Goal: Task Accomplishment & Management: Use online tool/utility

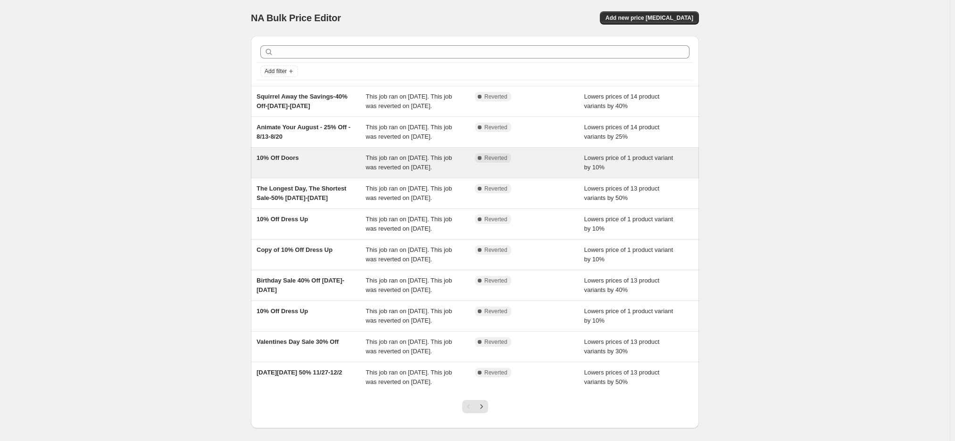
click at [293, 161] on span "10% Off Doors" at bounding box center [278, 157] width 42 height 7
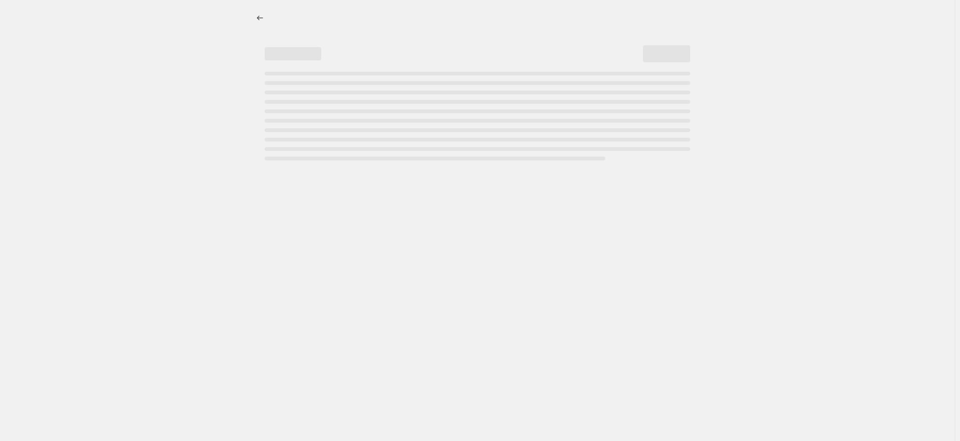
select select "percentage"
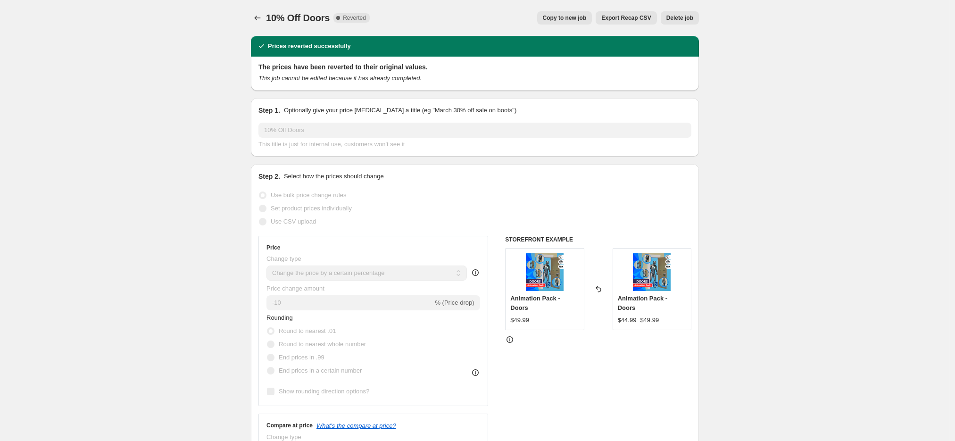
click at [583, 18] on span "Copy to new job" at bounding box center [565, 18] width 44 height 8
select select "percentage"
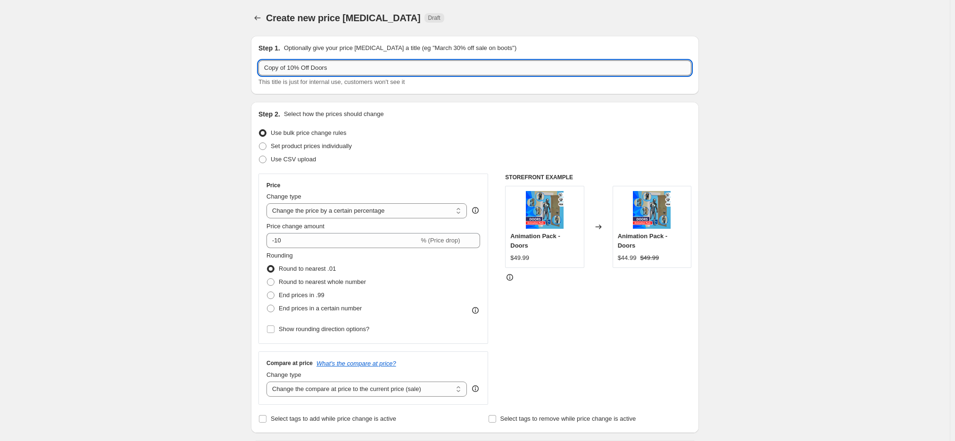
click at [286, 66] on input "Copy of 10% Off Doors" at bounding box center [474, 67] width 433 height 15
drag, startPoint x: 338, startPoint y: 68, endPoint x: 315, endPoint y: 67, distance: 23.2
click at [315, 67] on input "Copy off 10% Off Doors" at bounding box center [474, 67] width 433 height 15
type input "Copy off 10% Off LongswordVol1"
click at [841, 146] on div "Create new price [MEDICAL_DATA]. This page is ready Create new price [MEDICAL_D…" at bounding box center [475, 437] width 950 height 875
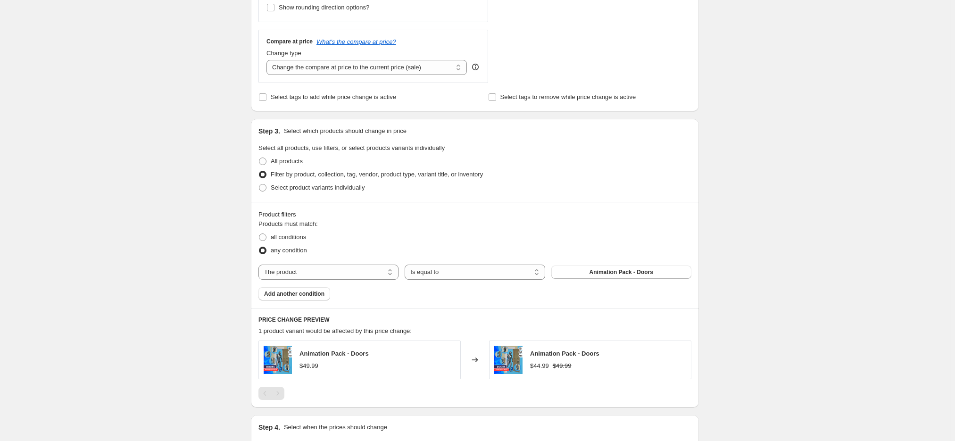
scroll to position [377, 0]
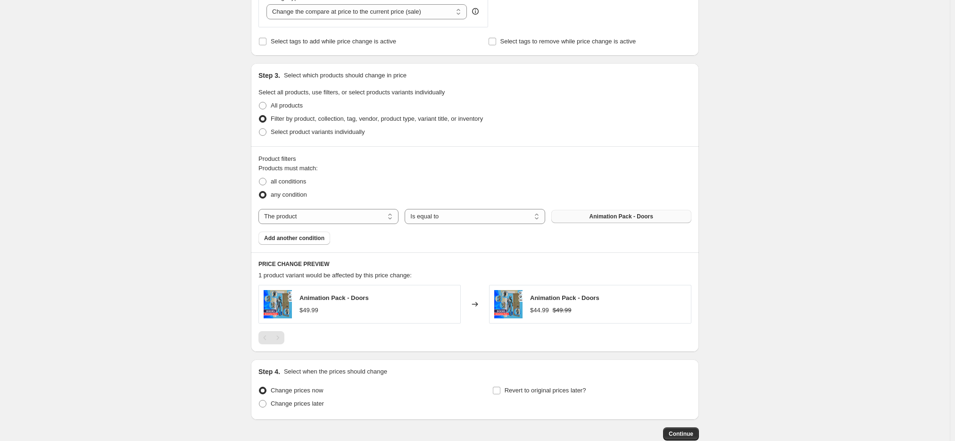
click at [628, 216] on span "Animation Pack - Doors" at bounding box center [622, 217] width 64 height 8
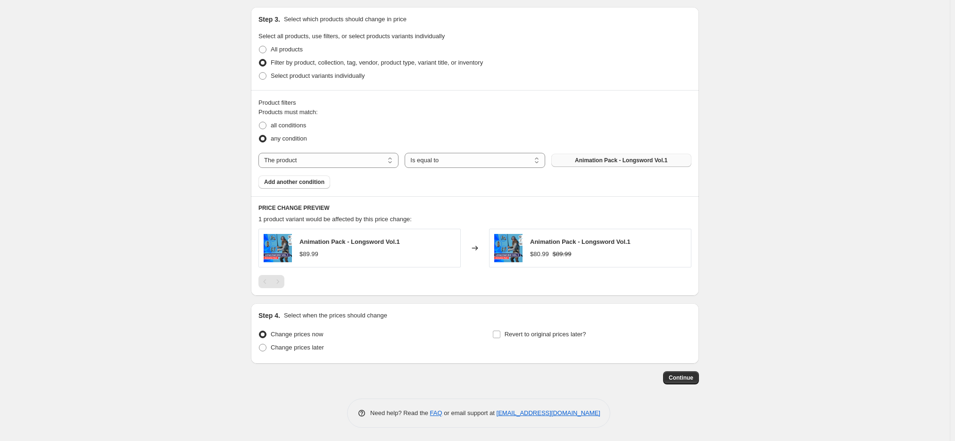
scroll to position [435, 0]
click at [500, 333] on input "Revert to original prices later?" at bounding box center [497, 334] width 8 height 8
checkbox input "true"
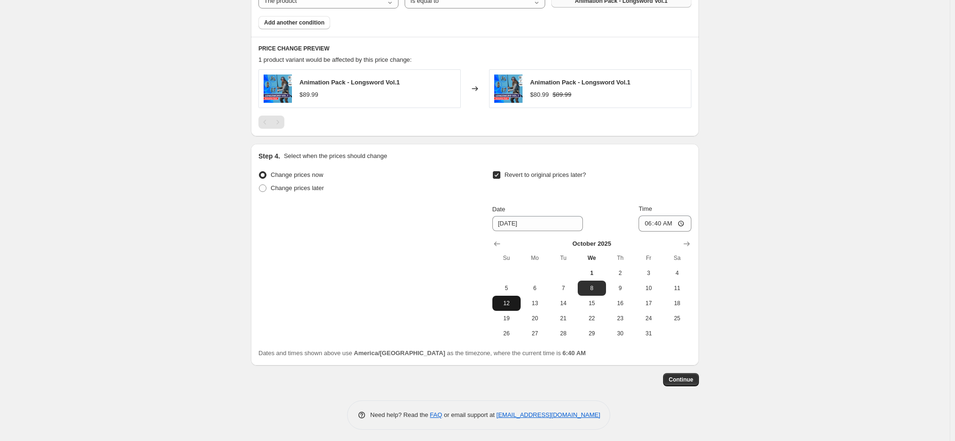
scroll to position [596, 0]
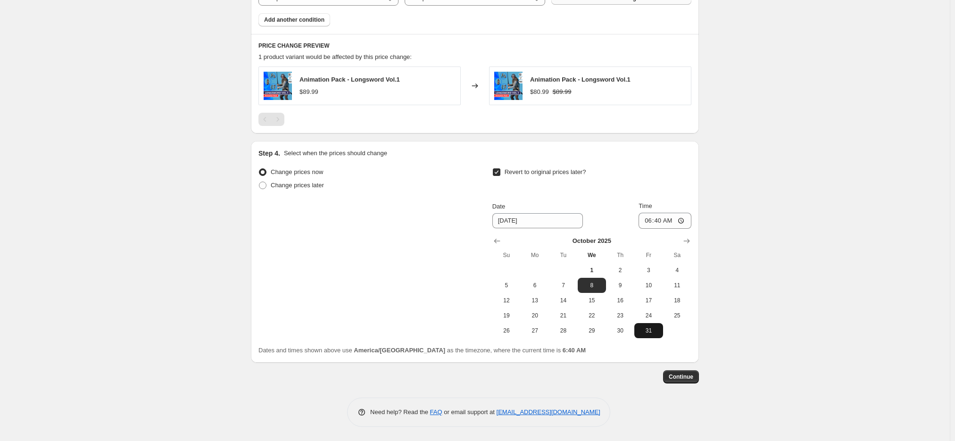
click at [650, 331] on span "31" at bounding box center [648, 331] width 21 height 8
type input "[DATE]"
click at [652, 220] on input "06:40" at bounding box center [665, 221] width 53 height 16
type input "23:49"
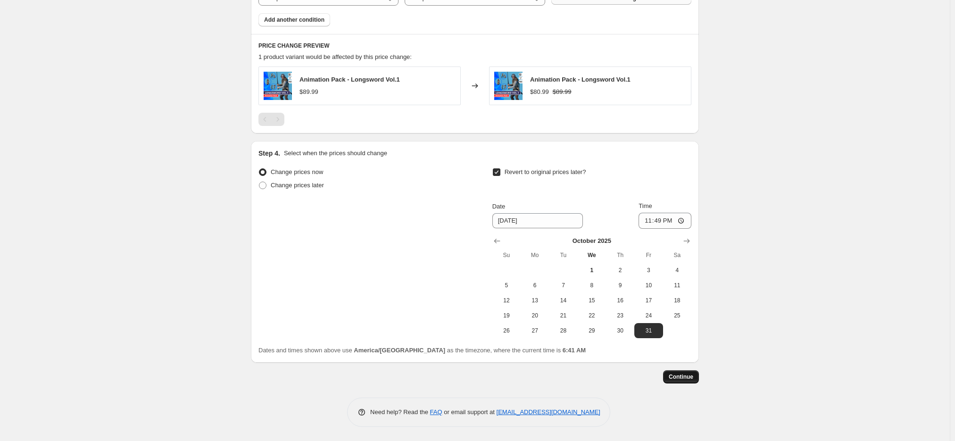
click at [691, 374] on span "Continue" at bounding box center [681, 377] width 25 height 8
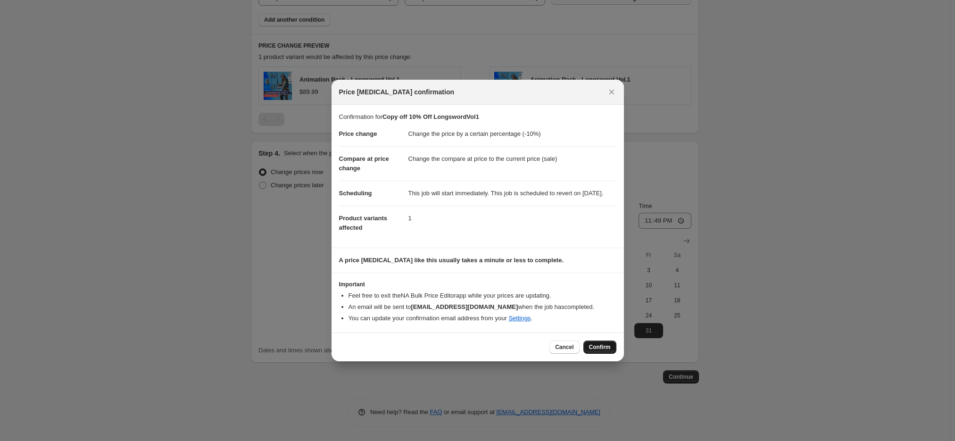
click at [599, 351] on span "Confirm" at bounding box center [600, 347] width 22 height 8
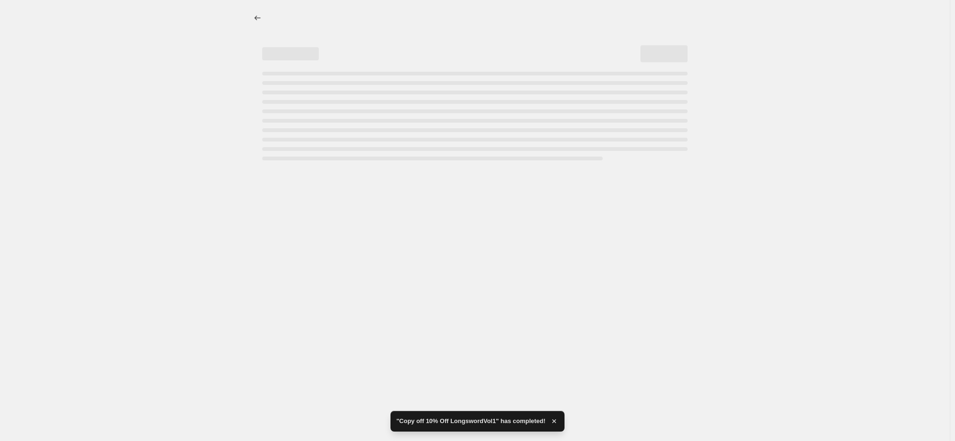
select select "percentage"
